Goal: Check status: Check status

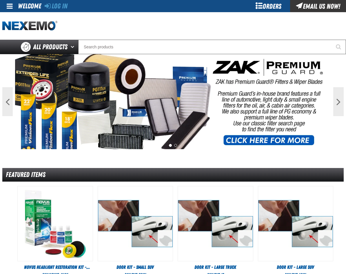
click at [264, 6] on div "Orders" at bounding box center [267, 6] width 43 height 12
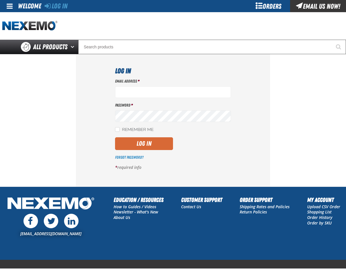
type input "pmcnish@vtaig.com"
click at [122, 144] on button "Log In" at bounding box center [144, 143] width 58 height 13
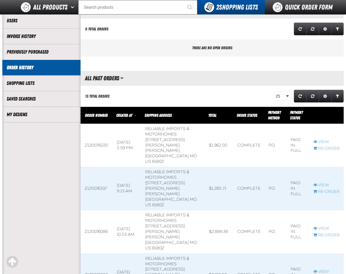
scroll to position [116, 0]
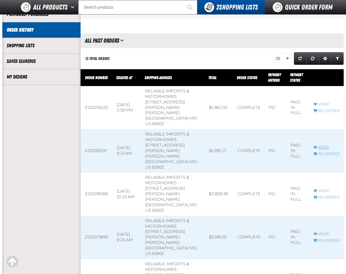
click at [322, 145] on link "View" at bounding box center [326, 148] width 26 height 6
click at [323, 102] on link "View" at bounding box center [326, 105] width 26 height 6
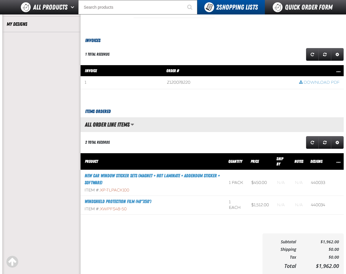
scroll to position [174, 0]
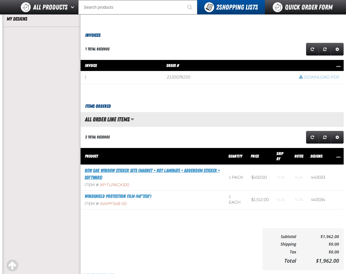
click at [153, 171] on link "New Car Window Sticker Sets (Magnet + Hot Laminate + Addendum Sticker + Softwar…" at bounding box center [152, 174] width 135 height 12
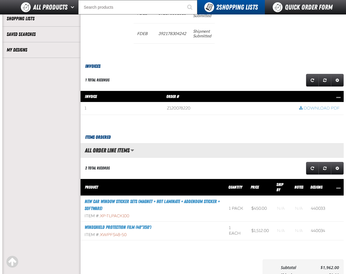
scroll to position [145, 0]
